Goal: Find specific page/section: Find specific page/section

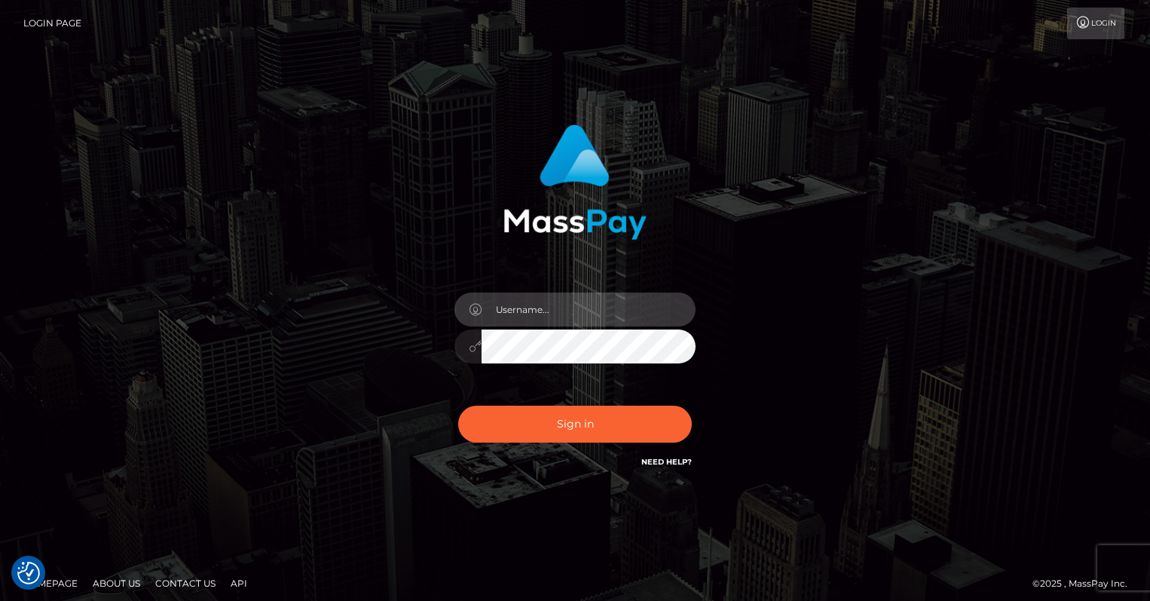
click at [595, 315] on input "text" at bounding box center [589, 309] width 214 height 34
type input "oli.fanvue"
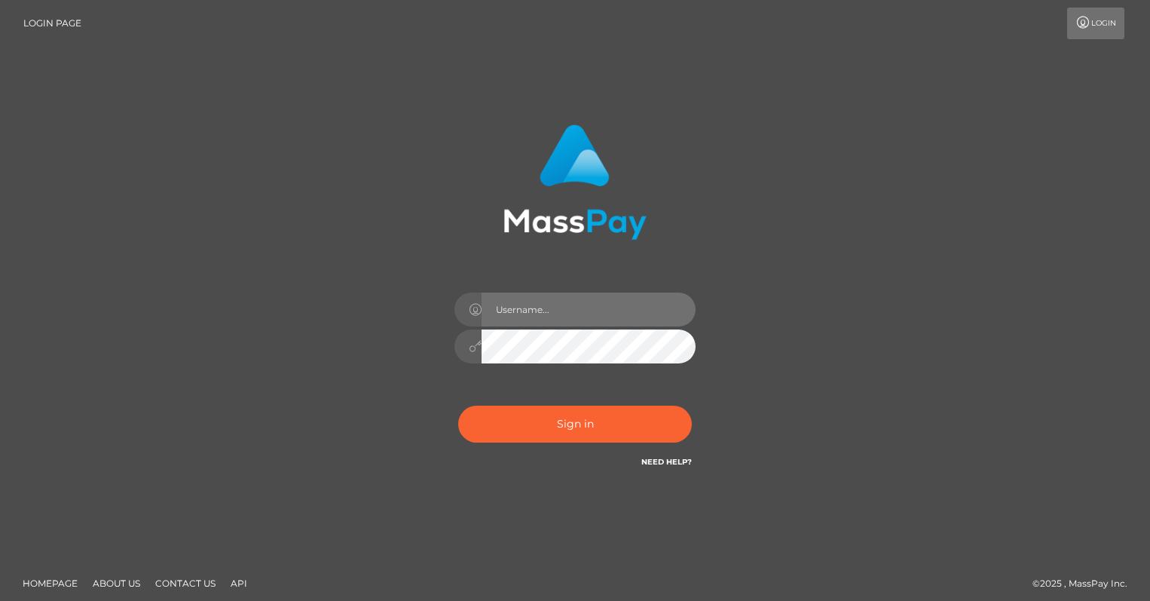
click at [592, 304] on input "text" at bounding box center [589, 309] width 214 height 34
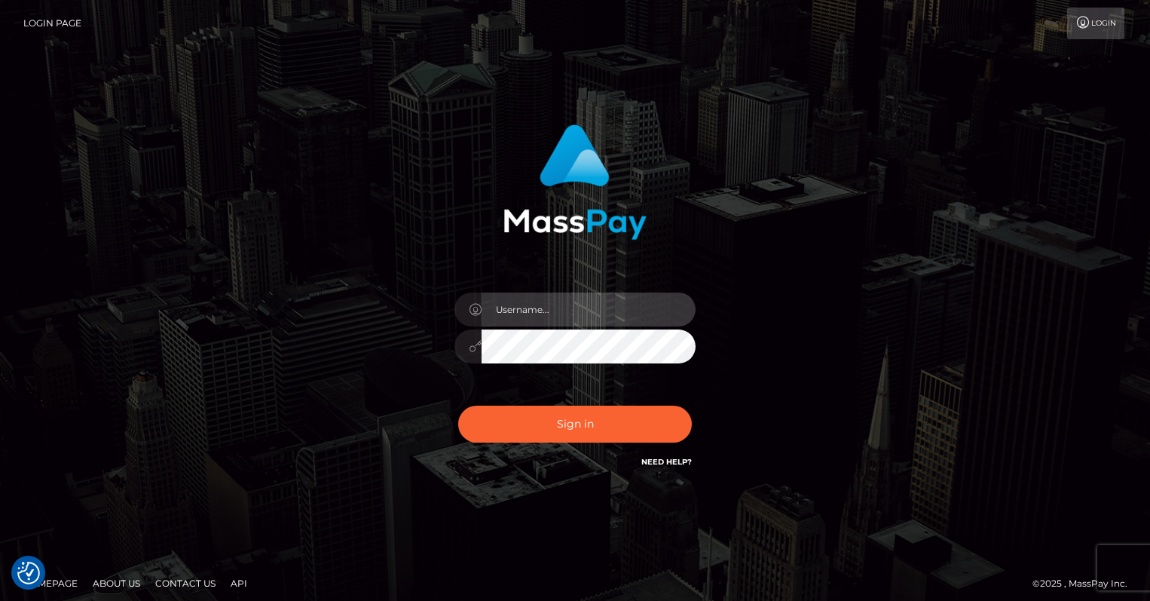
type input "oli.fanvue"
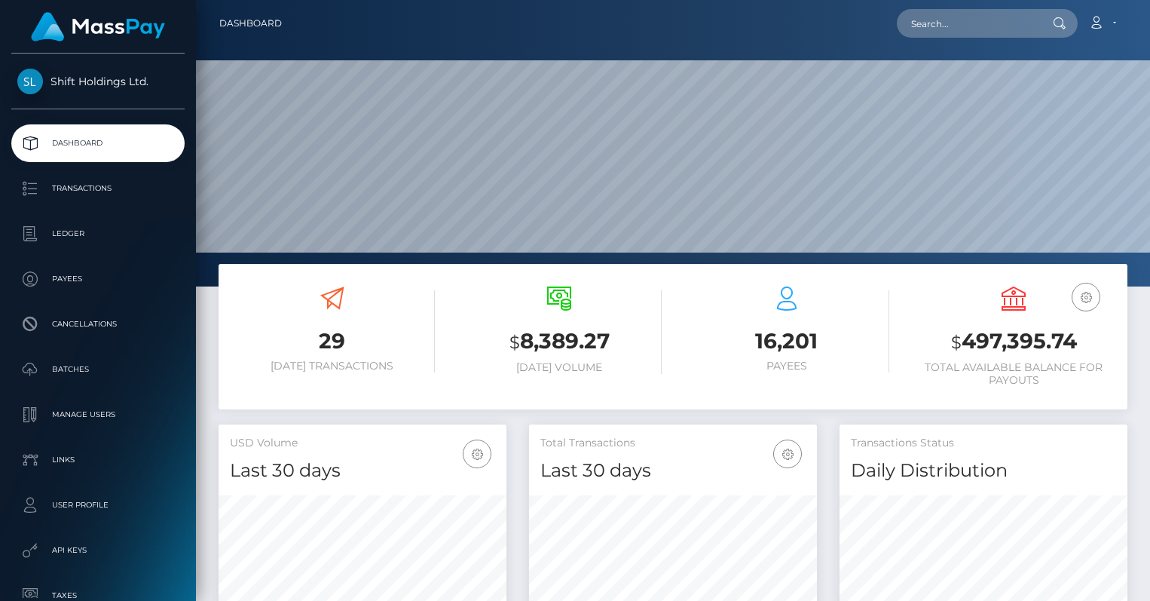
scroll to position [482, 288]
click at [944, 35] on input "text" at bounding box center [968, 23] width 142 height 29
paste input "johnson.suen@yahoo.com"
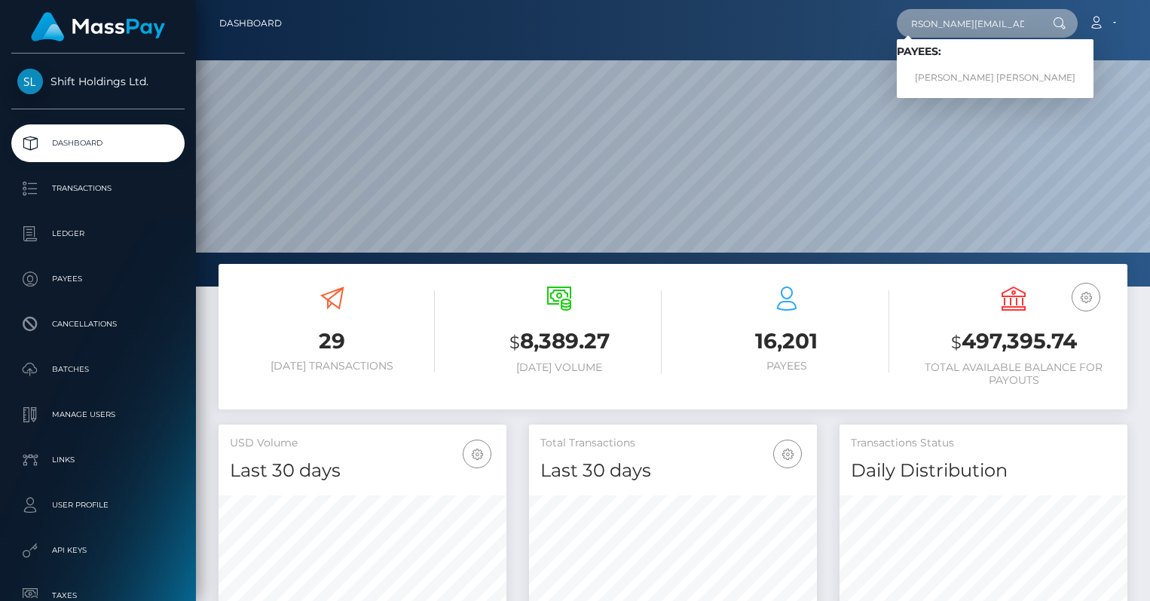
click at [947, 24] on input "johnson.suen@yahoo.com" at bounding box center [968, 23] width 142 height 29
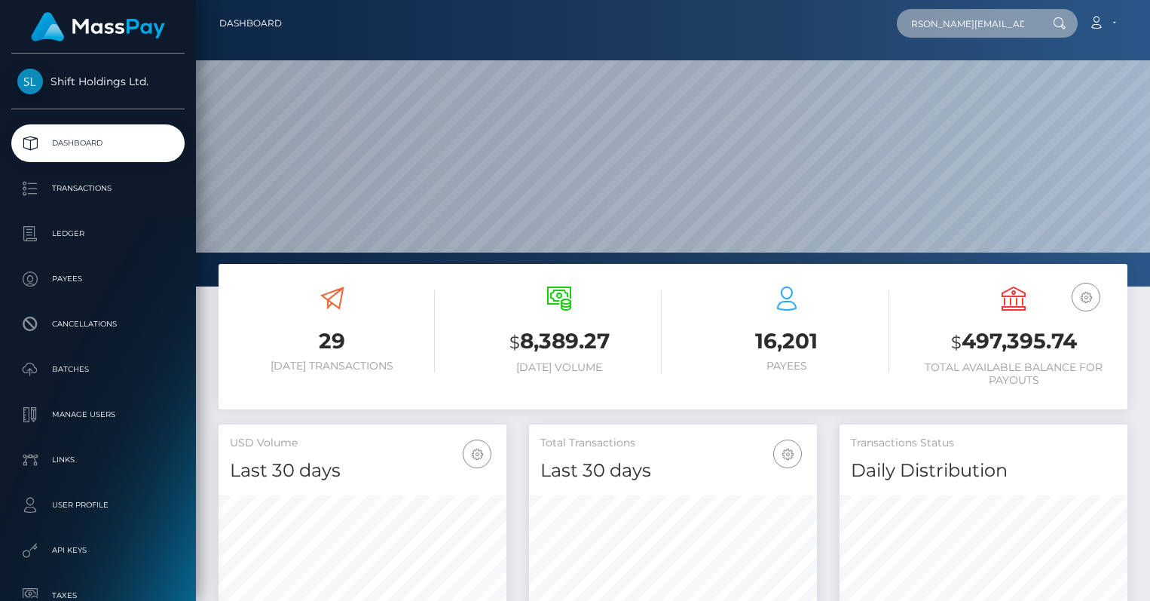
click at [947, 24] on input "johnson.suen@yahoo.com" at bounding box center [968, 23] width 142 height 29
click at [947, 24] on input "[PERSON_NAME][EMAIL_ADDRESS][PERSON_NAME][DOMAIN_NAME]" at bounding box center [968, 23] width 142 height 29
click at [1005, 23] on input "johnson.suen@yahoo.com" at bounding box center [968, 23] width 142 height 29
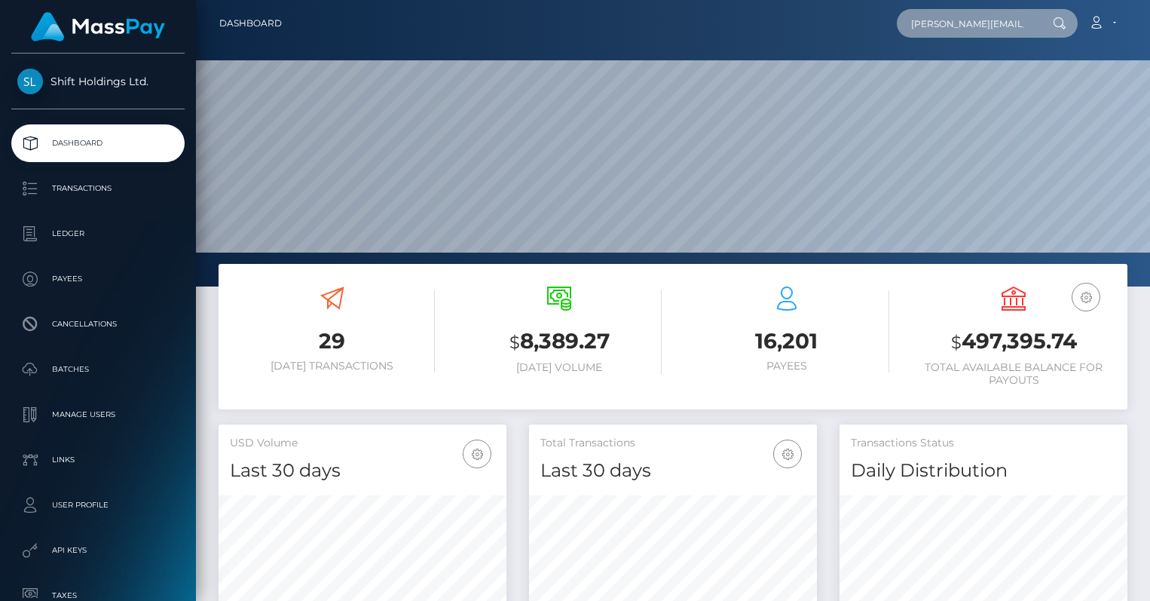
type input "johnson.suen@yahoo.com"
click at [956, 30] on input "johnson.suen@yahoo.com" at bounding box center [968, 23] width 142 height 29
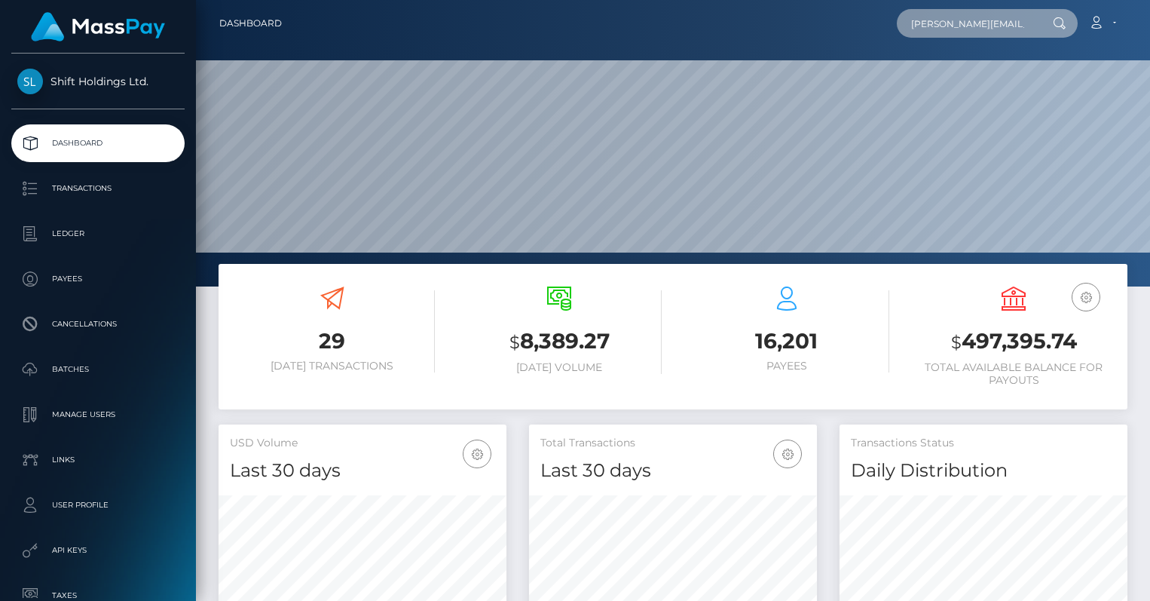
scroll to position [0, 16]
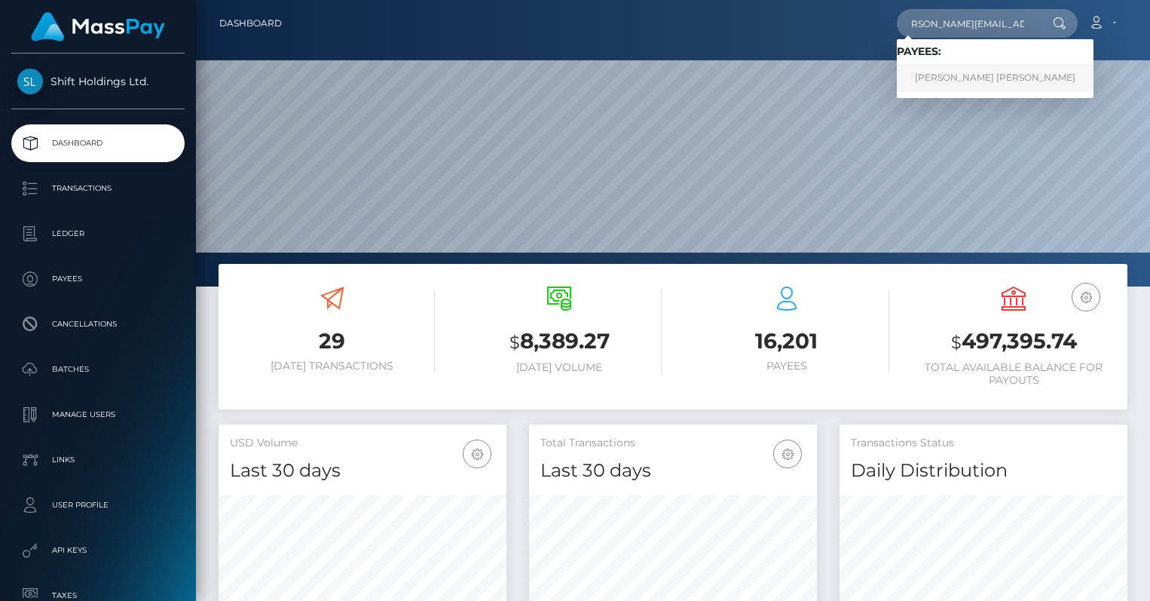
click at [963, 73] on link "JOHN SHAN SUEN" at bounding box center [995, 78] width 197 height 28
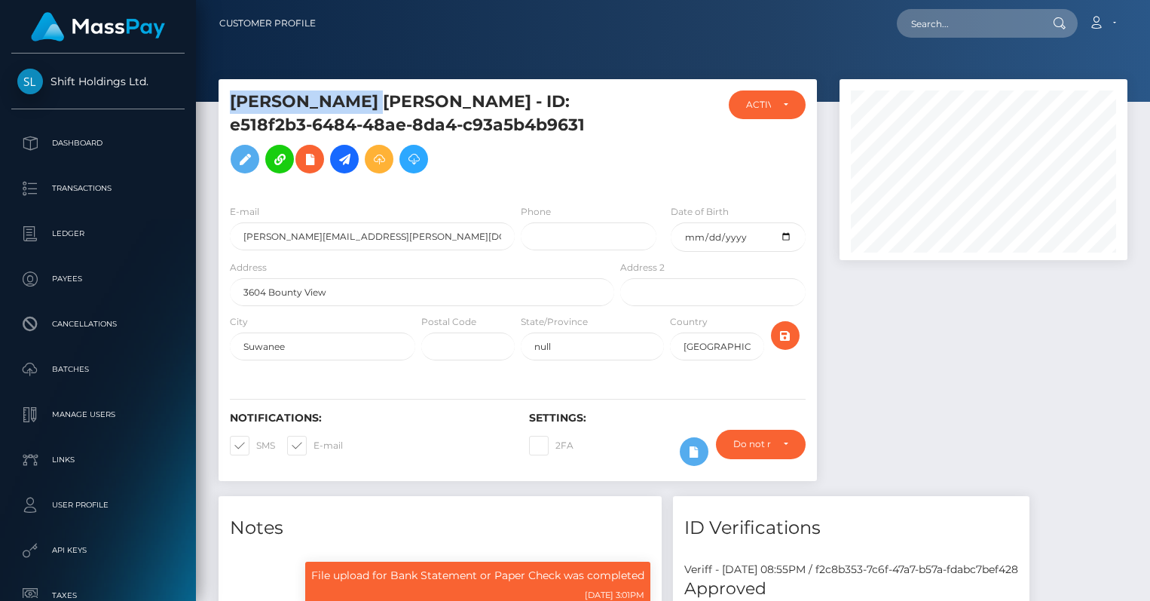
drag, startPoint x: 387, startPoint y: 102, endPoint x: 234, endPoint y: 93, distance: 153.3
click at [234, 93] on h5 "JOHN SHAN SUEN - ID: e518f2b3-6484-48ae-8da4-c93a5b4b9631" at bounding box center [418, 135] width 376 height 90
copy h5 "JOHN SHAN SUEN"
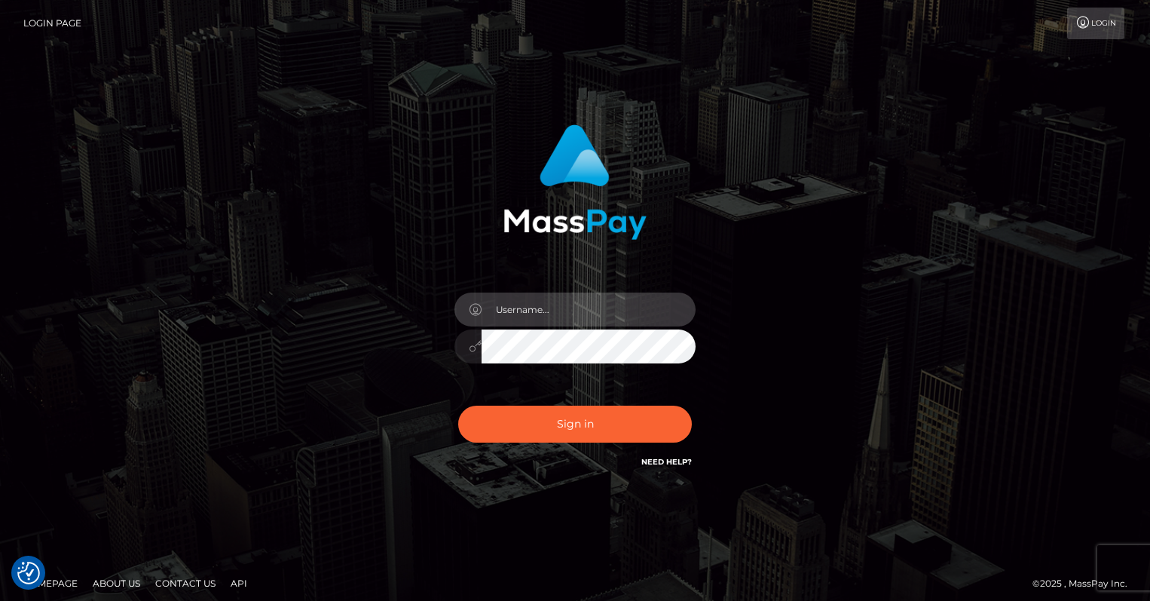
click at [589, 310] on input "text" at bounding box center [589, 309] width 214 height 34
type input "oli.fanvue"
click at [582, 310] on input "text" at bounding box center [589, 309] width 214 height 34
type input "oli.fanvue"
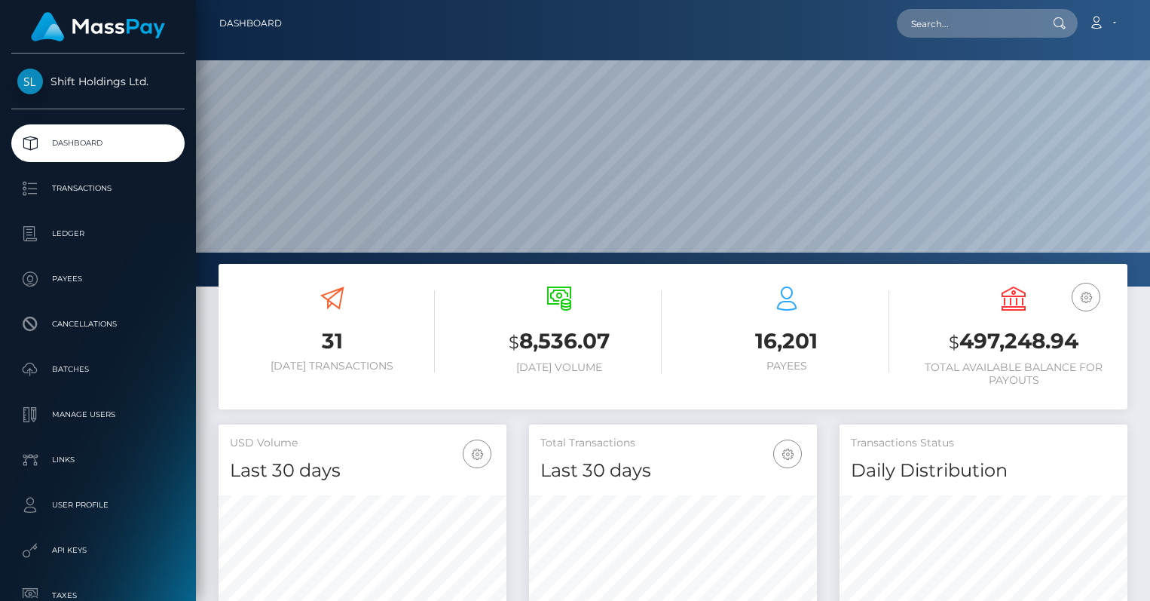
scroll to position [267, 288]
click at [949, 19] on input "text" at bounding box center [968, 23] width 142 height 29
paste input "[EMAIL_ADDRESS][DOMAIN_NAME]"
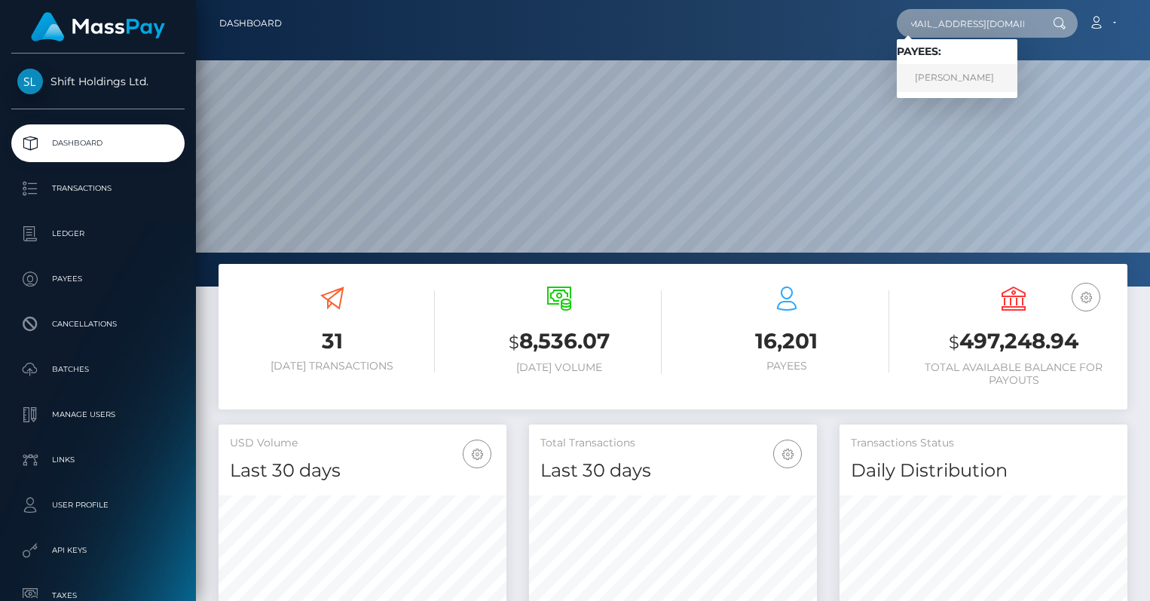
type input "[EMAIL_ADDRESS][DOMAIN_NAME]"
click at [957, 73] on link "MAKSYMILIAN KROBSKI" at bounding box center [957, 78] width 121 height 28
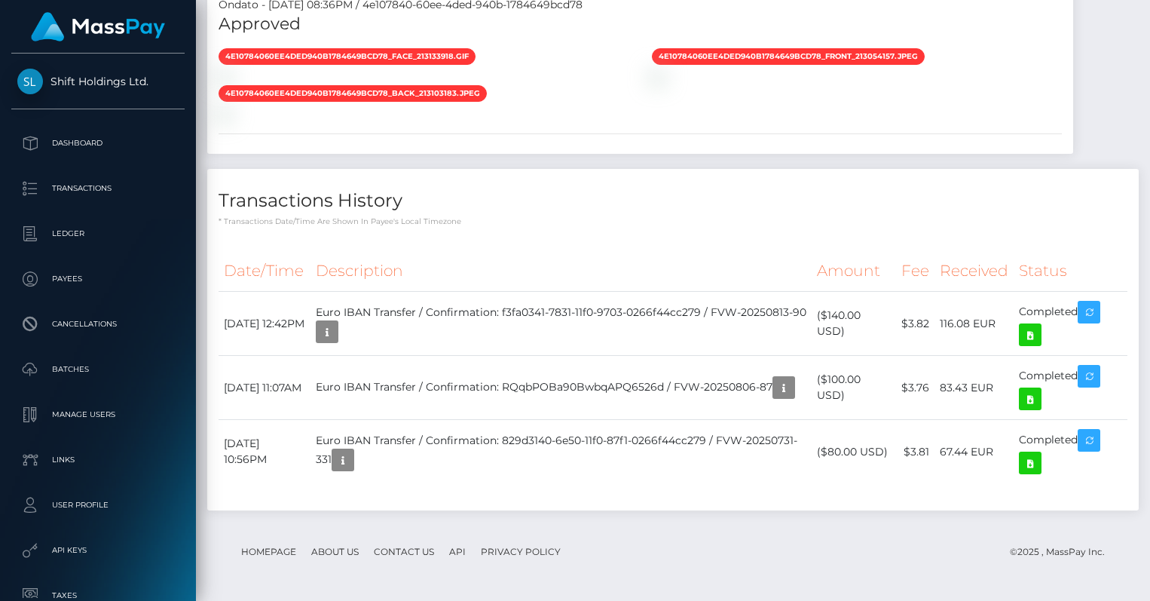
scroll to position [1266, 0]
click at [1029, 338] on icon at bounding box center [1030, 335] width 18 height 19
